Goal: Information Seeking & Learning: Learn about a topic

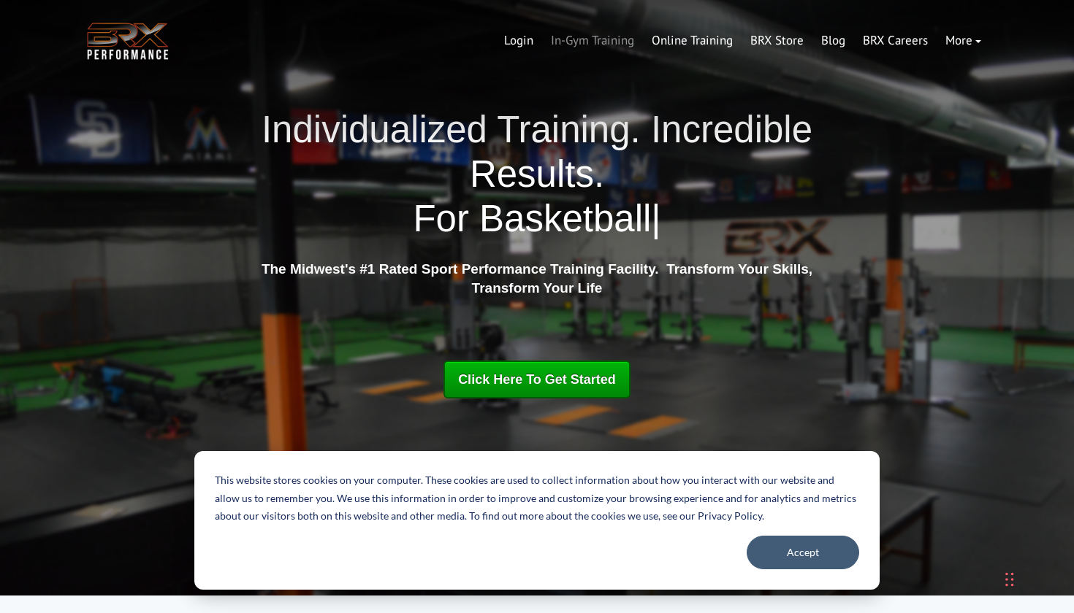
click at [599, 44] on link "In-Gym Training" at bounding box center [592, 40] width 101 height 35
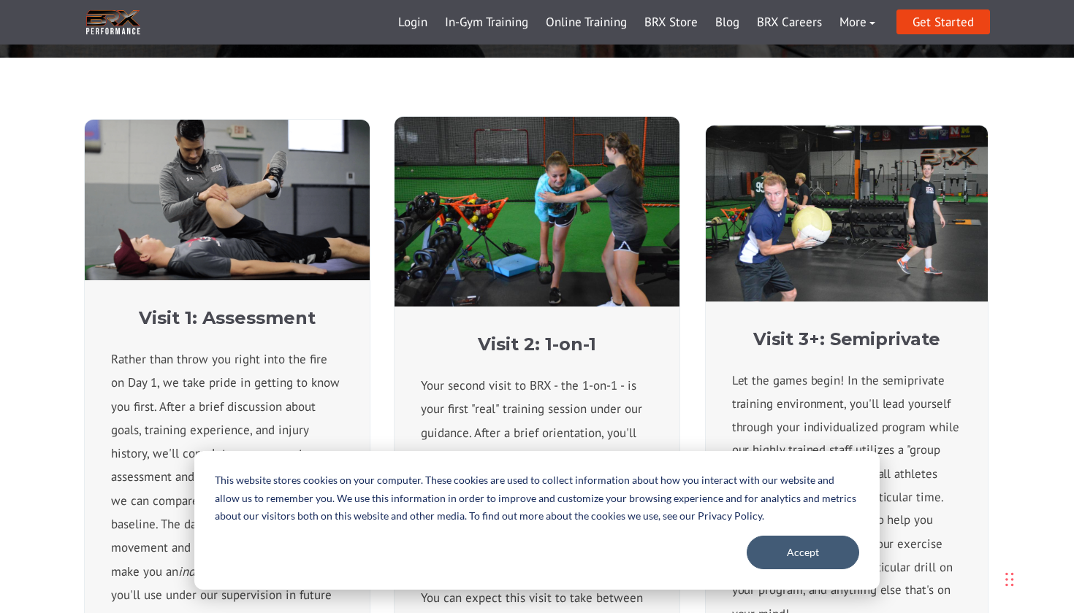
scroll to position [514, 0]
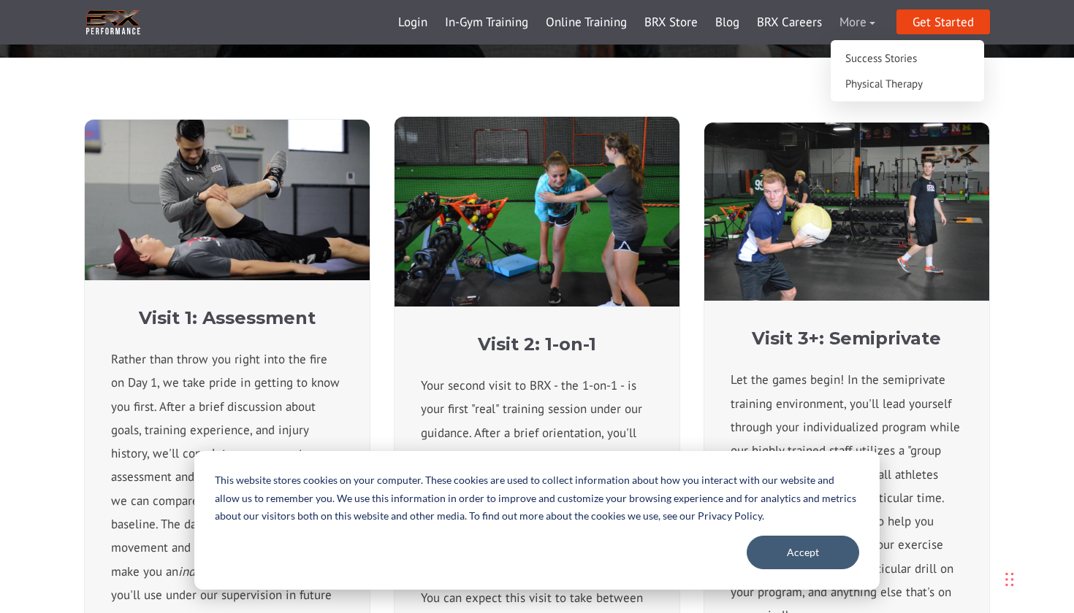
click at [871, 20] on link "More" at bounding box center [856, 22] width 53 height 35
click at [876, 88] on link "Physical Therapy" at bounding box center [907, 84] width 139 height 26
click at [876, 27] on link "More" at bounding box center [856, 22] width 53 height 35
click at [860, 50] on link "Success Stories" at bounding box center [907, 58] width 139 height 26
click at [731, 27] on link "Blog" at bounding box center [727, 22] width 42 height 35
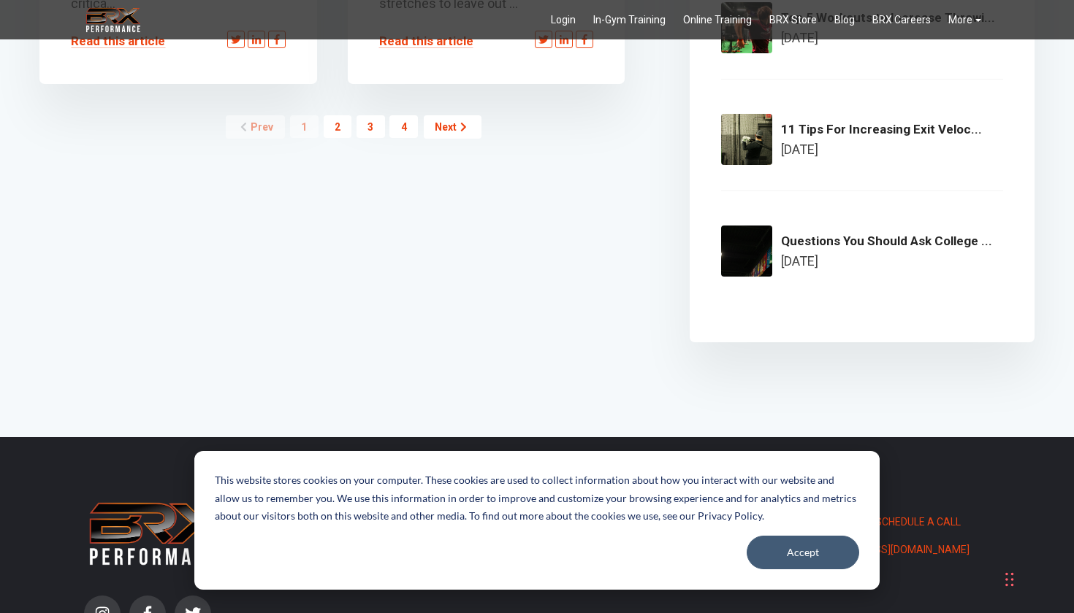
scroll to position [2078, 0]
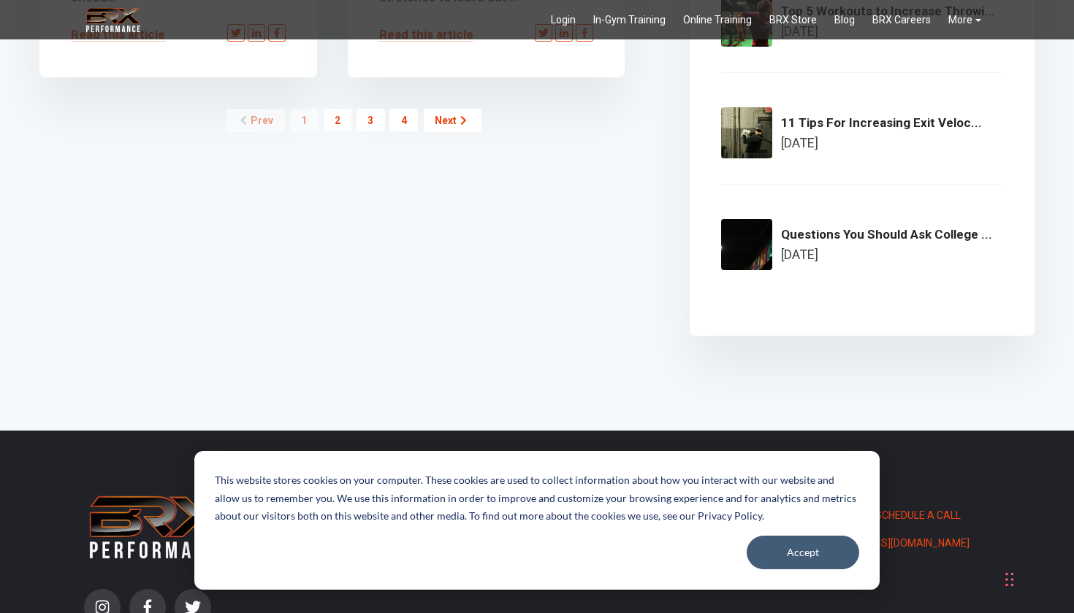
click at [445, 122] on link "Next" at bounding box center [453, 120] width 58 height 23
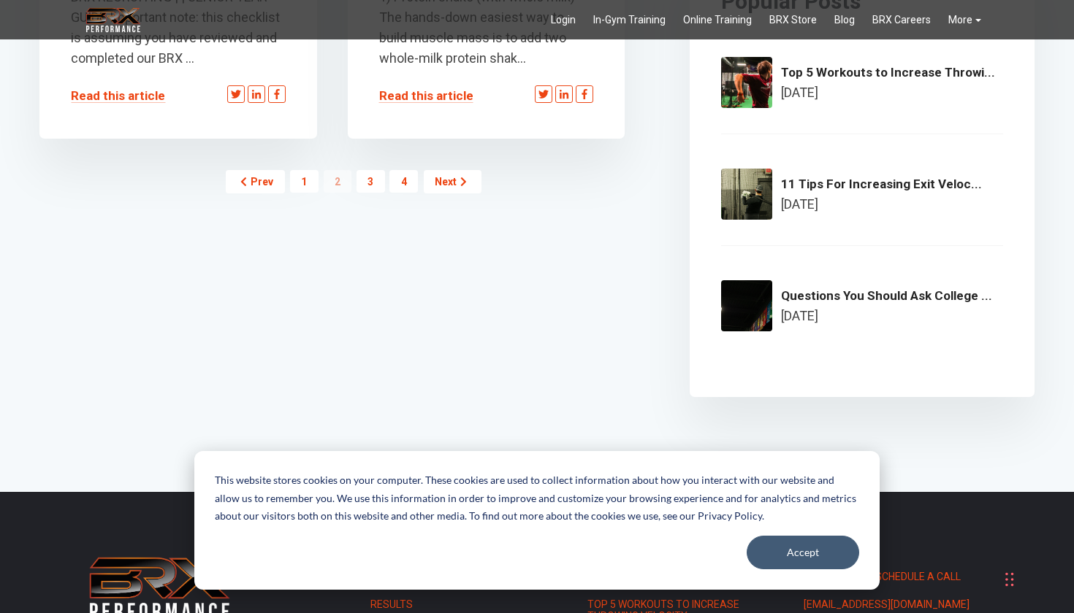
scroll to position [2030, 0]
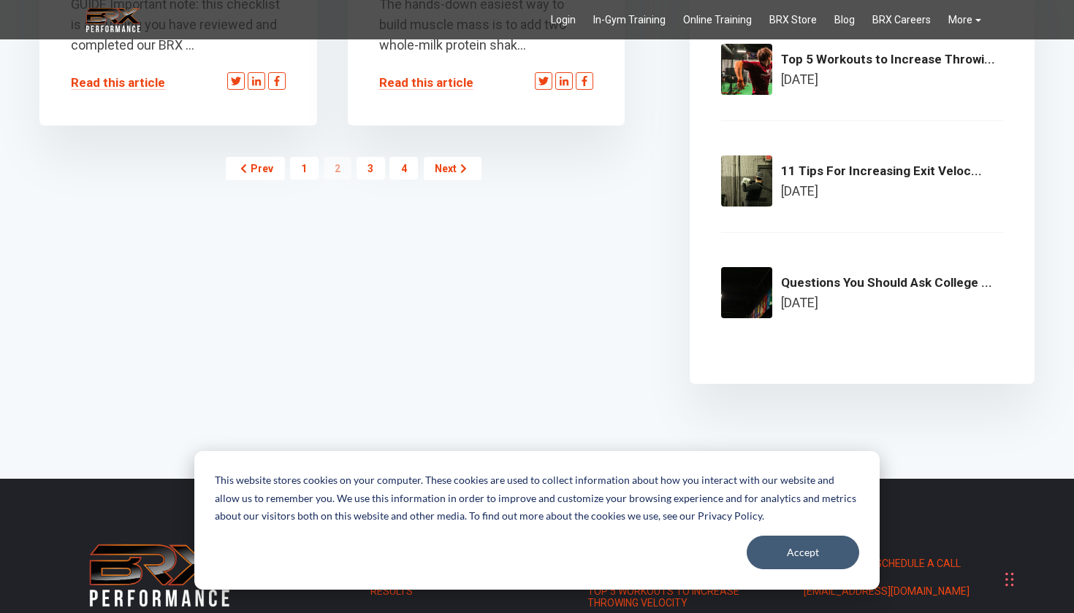
click at [460, 165] on icon at bounding box center [463, 169] width 7 height 10
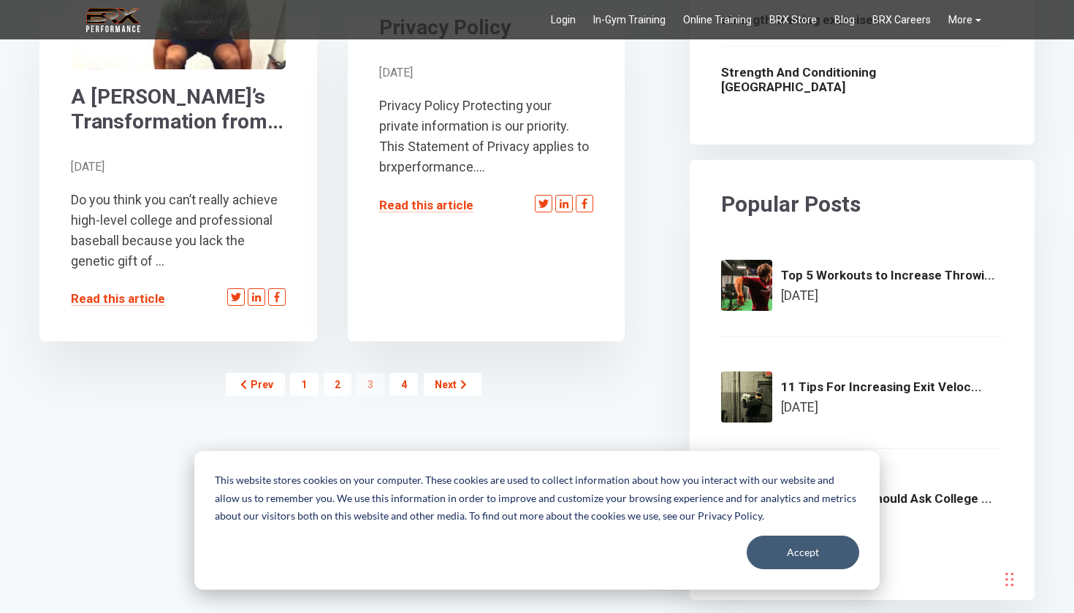
scroll to position [1814, 0]
click at [472, 383] on link "Next" at bounding box center [453, 384] width 58 height 23
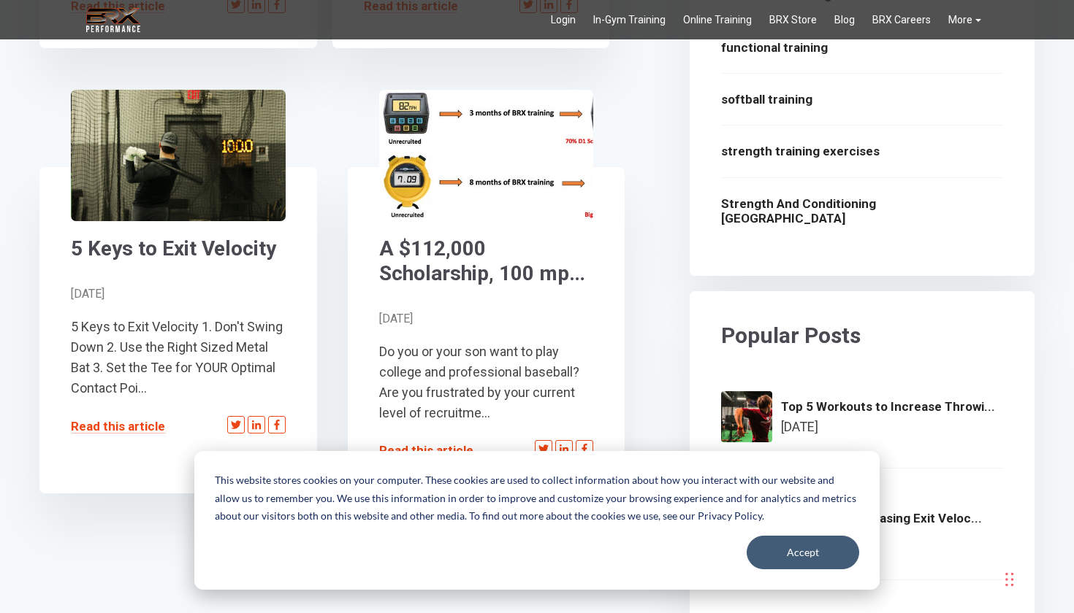
scroll to position [1686, 0]
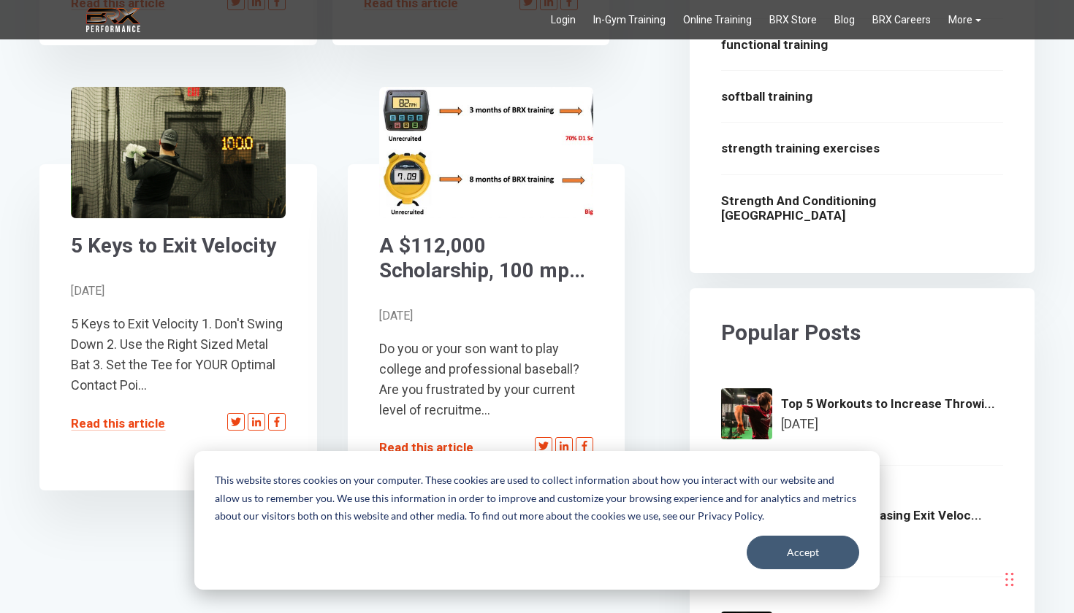
click at [57, 1] on div "BRX Transparent Logo-2 Login In-Gym Training Online Training BRX Store Blog BRX…" at bounding box center [537, 19] width 1074 height 39
